Goal: Navigation & Orientation: Find specific page/section

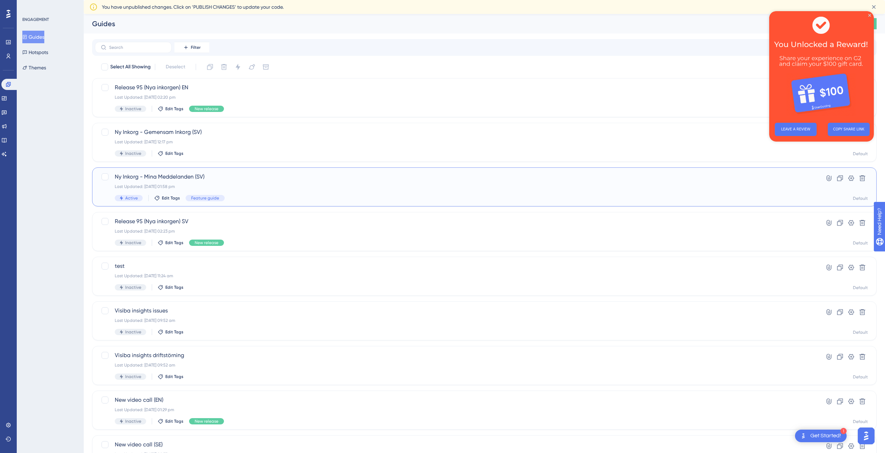
click at [286, 187] on div "Last Updated: [DATE] 01:58 pm" at bounding box center [456, 187] width 683 height 6
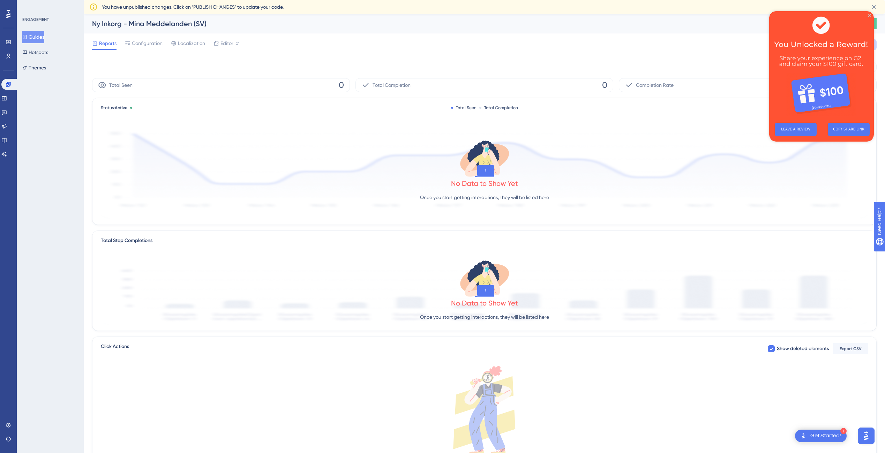
click at [871, 14] on img at bounding box center [821, 64] width 105 height 106
click at [870, 16] on icon "Close Preview" at bounding box center [869, 15] width 3 height 3
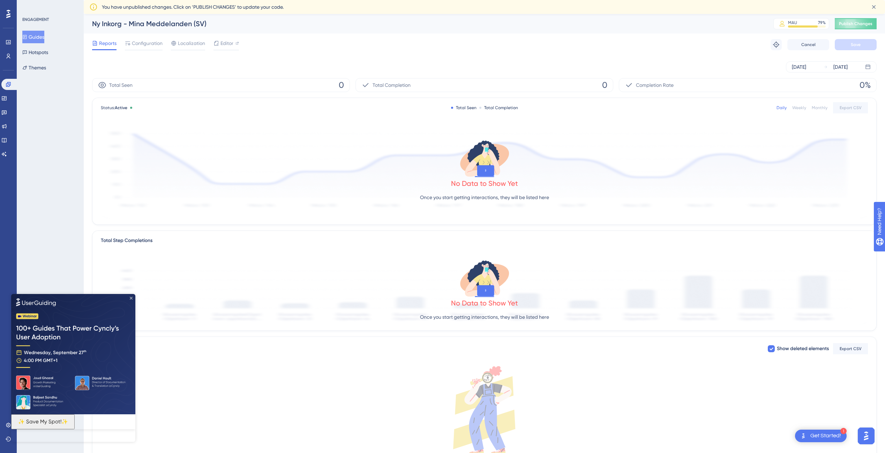
click at [132, 297] on icon "Close Preview" at bounding box center [131, 297] width 3 height 3
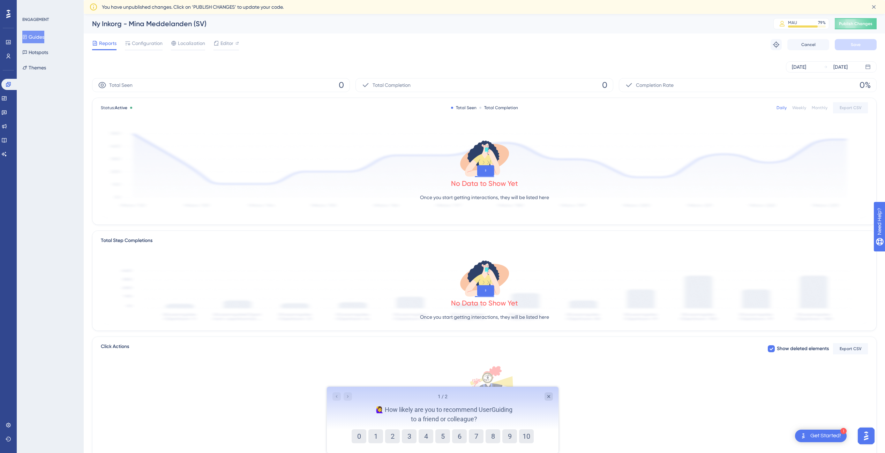
click at [346, 395] on div at bounding box center [342, 396] width 20 height 8
click at [545, 399] on div "Close survey" at bounding box center [548, 396] width 8 height 8
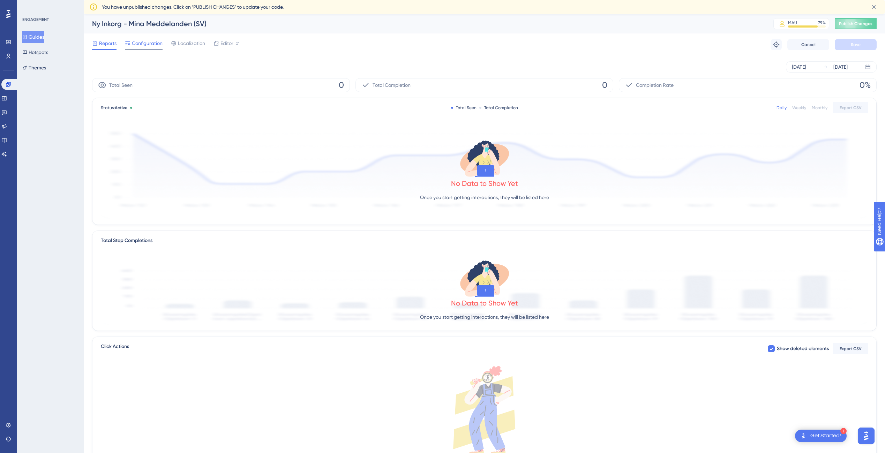
click at [144, 43] on span "Configuration" at bounding box center [147, 43] width 31 height 8
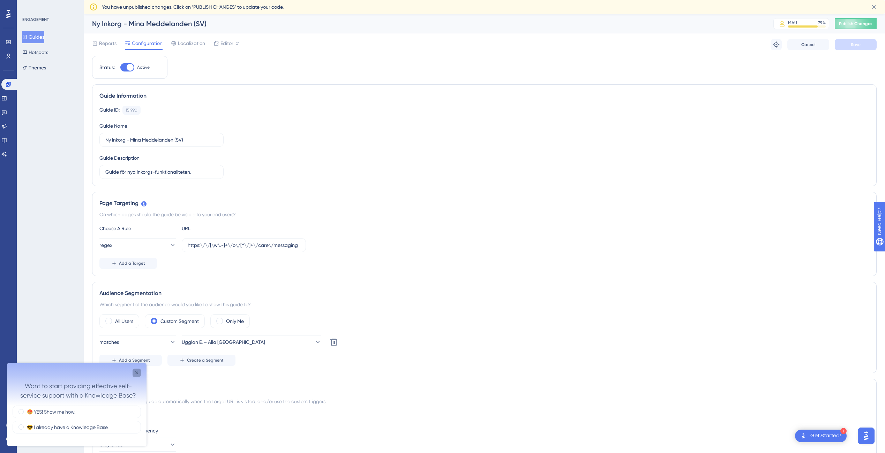
click at [136, 372] on icon "Close survey" at bounding box center [136, 372] width 3 height 3
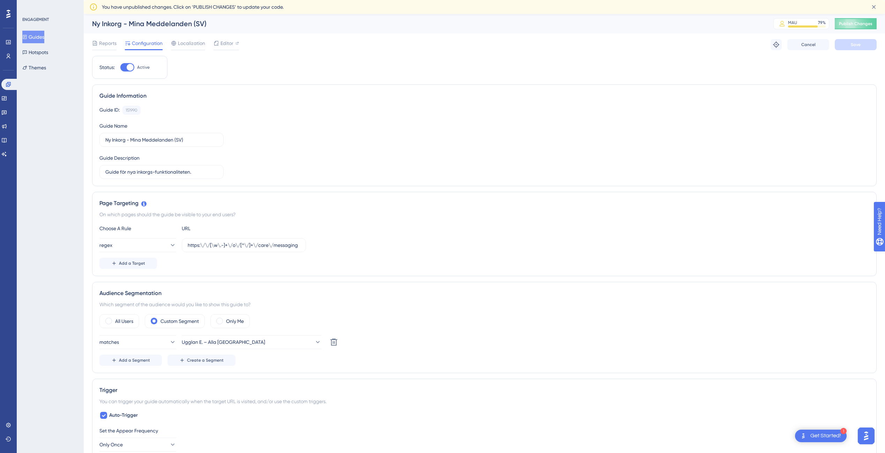
click at [44, 39] on button "Guides" at bounding box center [33, 37] width 22 height 13
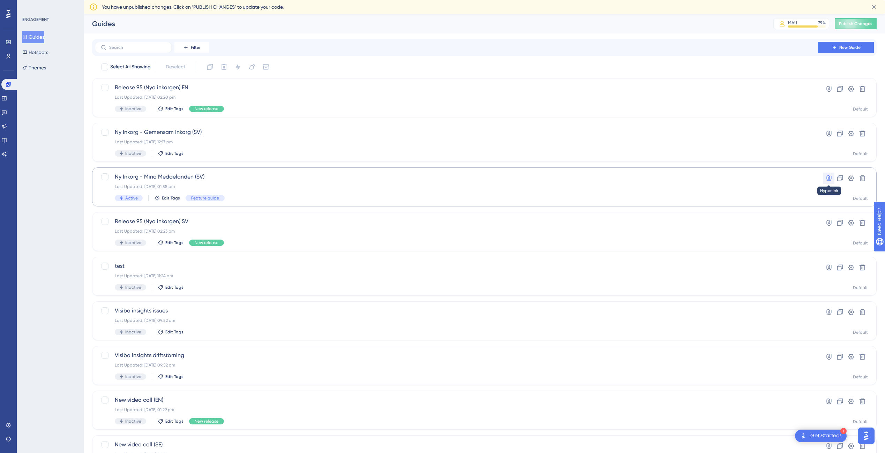
click at [828, 180] on icon at bounding box center [828, 178] width 7 height 7
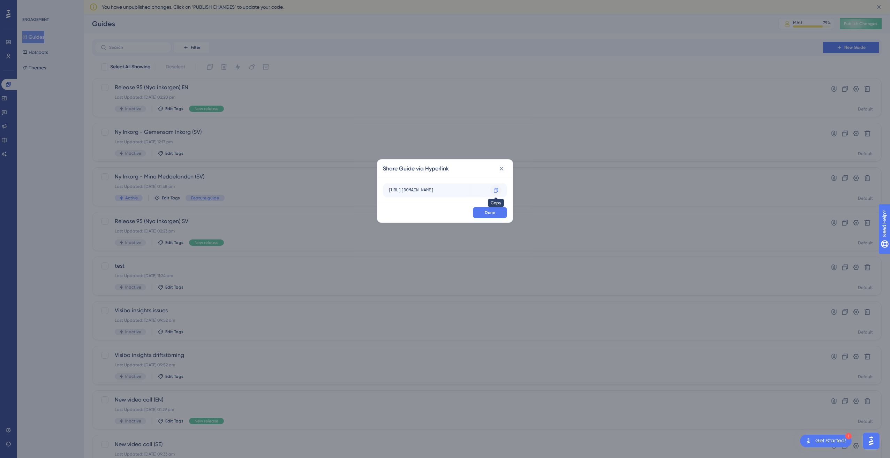
click at [499, 190] on div at bounding box center [495, 190] width 11 height 11
